Goal: Task Accomplishment & Management: Use online tool/utility

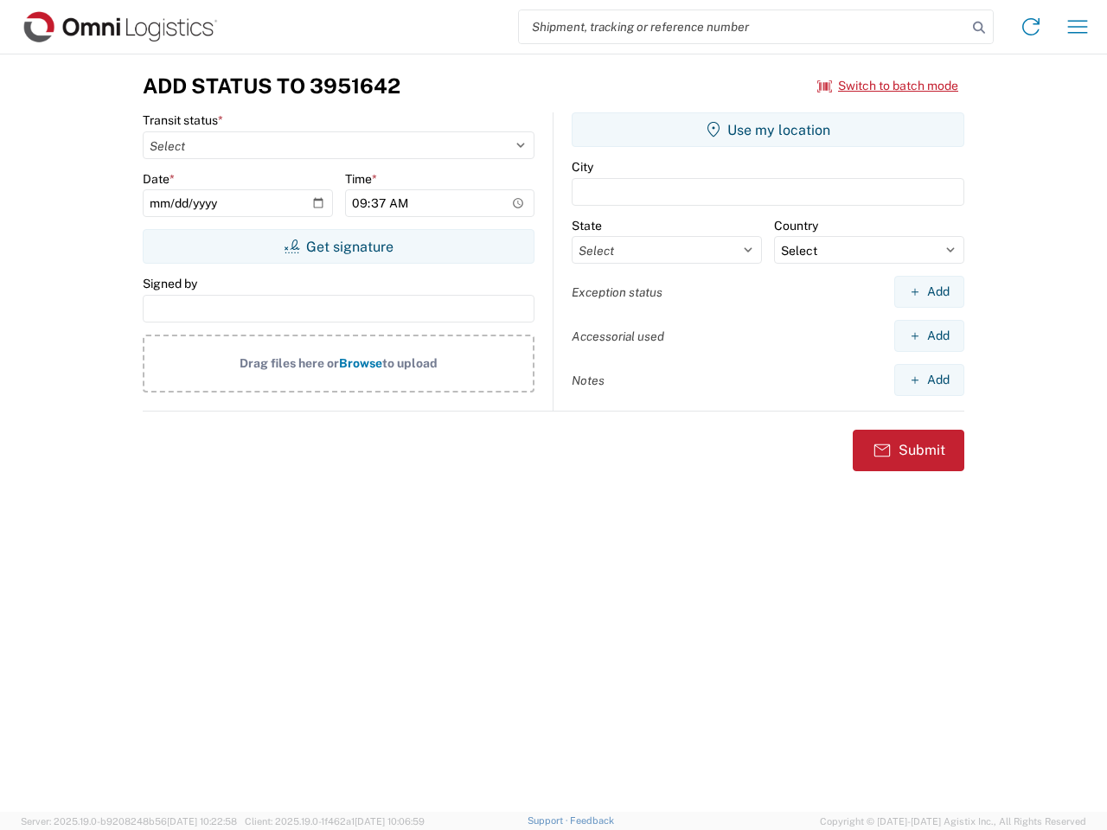
click at [743, 27] on input "search" at bounding box center [743, 26] width 448 height 33
click at [979, 28] on icon at bounding box center [979, 28] width 24 height 24
click at [1031, 27] on icon at bounding box center [1031, 27] width 28 height 28
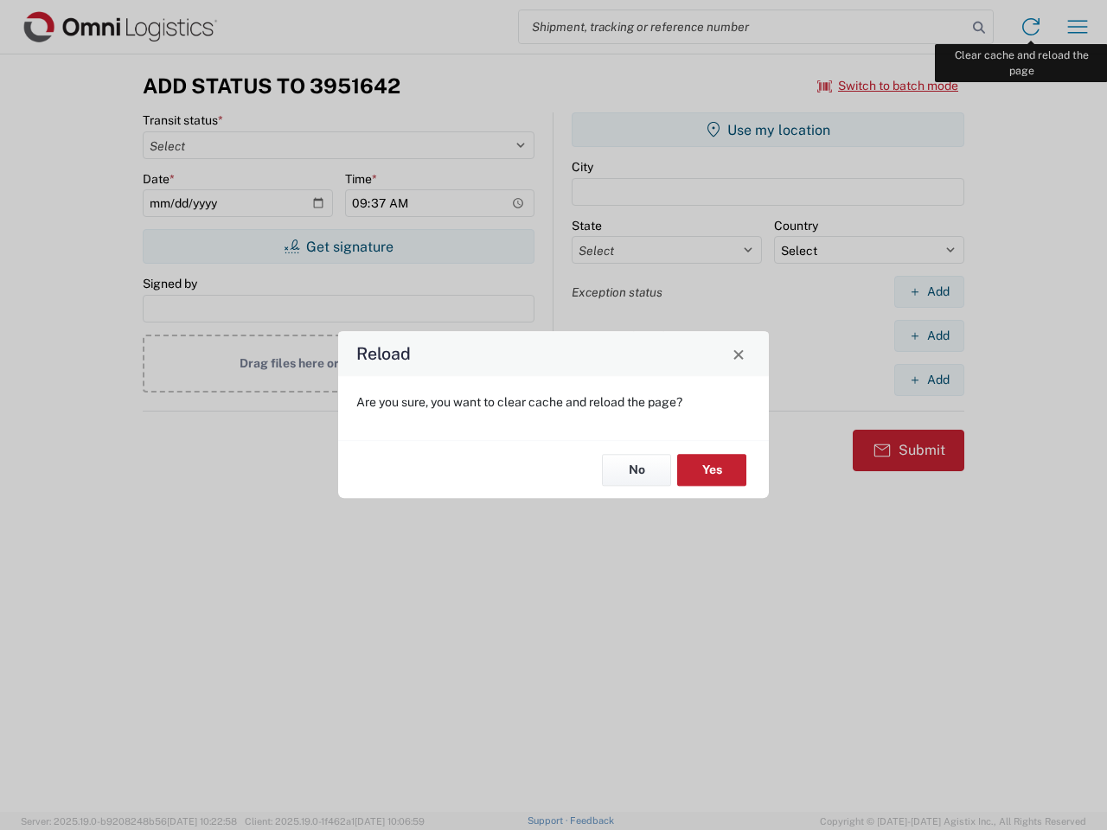
click at [1078, 27] on div "Reload Are you sure, you want to clear cache and reload the page? No Yes" at bounding box center [553, 415] width 1107 height 830
click at [888, 86] on div "Reload Are you sure, you want to clear cache and reload the page? No Yes" at bounding box center [553, 415] width 1107 height 830
click at [338, 246] on div "Reload Are you sure, you want to clear cache and reload the page? No Yes" at bounding box center [553, 415] width 1107 height 830
click at [768, 130] on div "Reload Are you sure, you want to clear cache and reload the page? No Yes" at bounding box center [553, 415] width 1107 height 830
click at [929, 291] on div "Reload Are you sure, you want to clear cache and reload the page? No Yes" at bounding box center [553, 415] width 1107 height 830
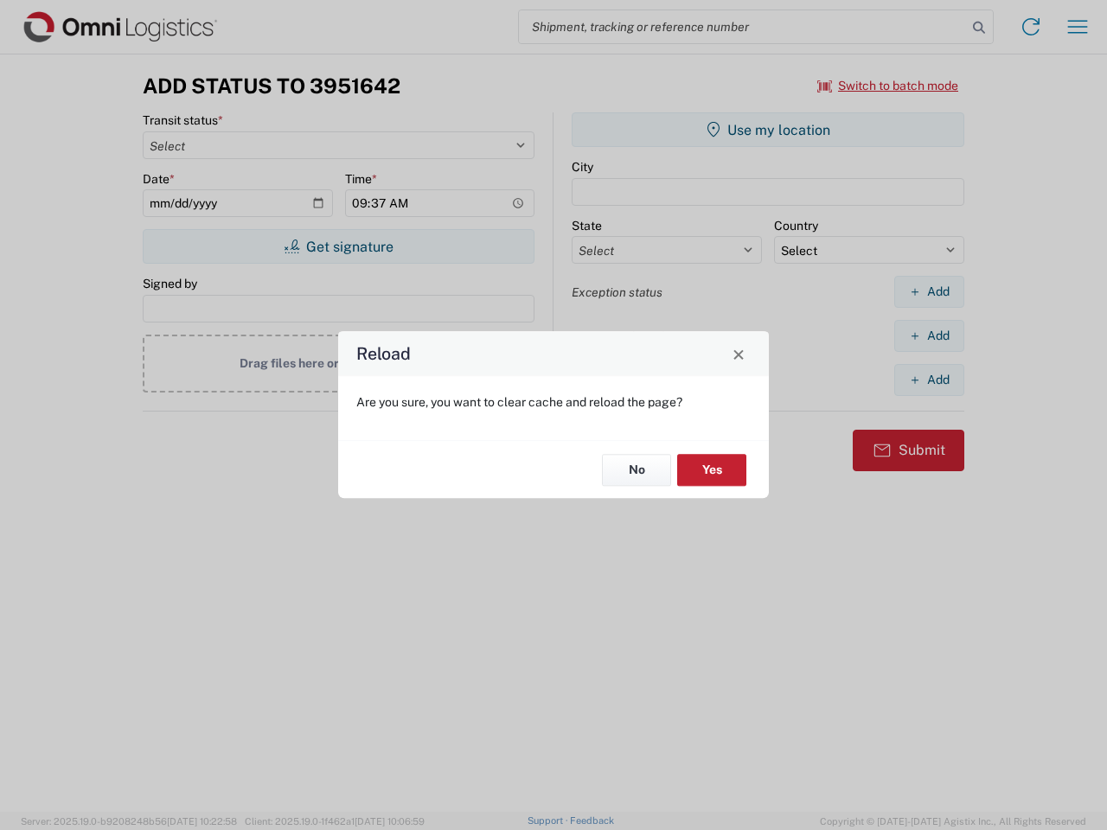
click at [929, 336] on div "Reload Are you sure, you want to clear cache and reload the page? No Yes" at bounding box center [553, 415] width 1107 height 830
click at [929, 380] on div "Reload Are you sure, you want to clear cache and reload the page? No Yes" at bounding box center [553, 415] width 1107 height 830
